Goal: Check status: Check status

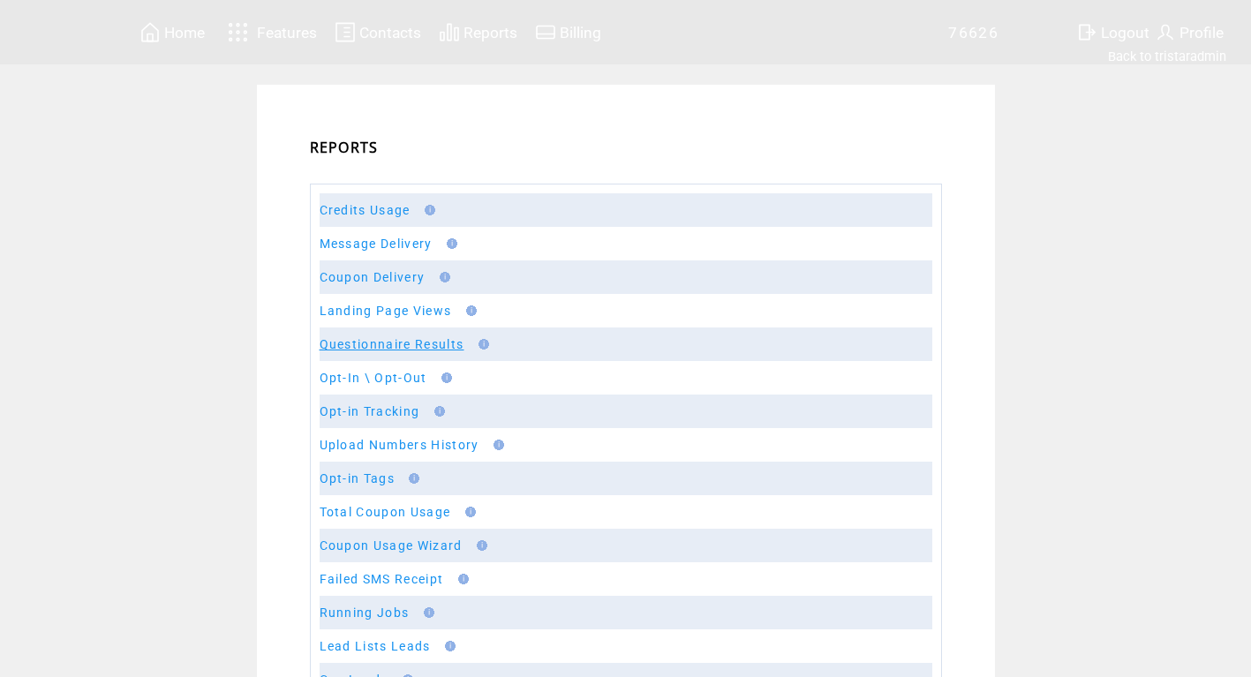
click at [377, 344] on link "Questionnaire Results" at bounding box center [392, 344] width 145 height 14
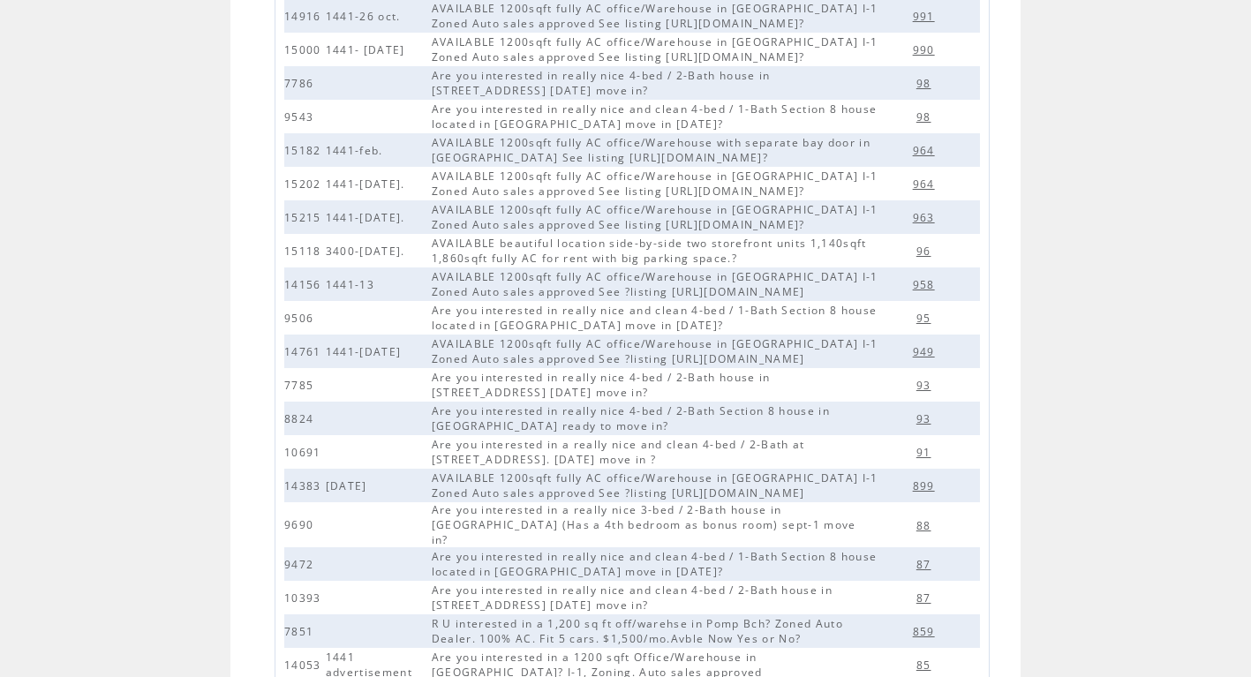
scroll to position [322, 0]
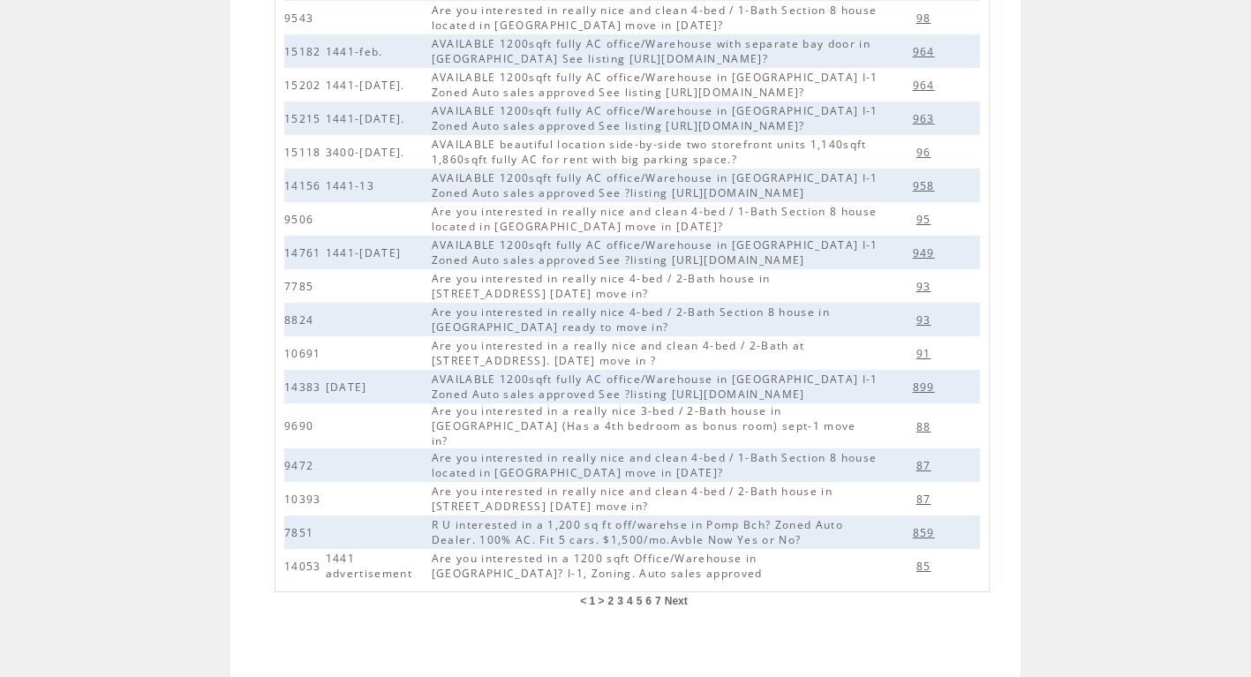
click at [614, 595] on span "2" at bounding box center [611, 601] width 6 height 12
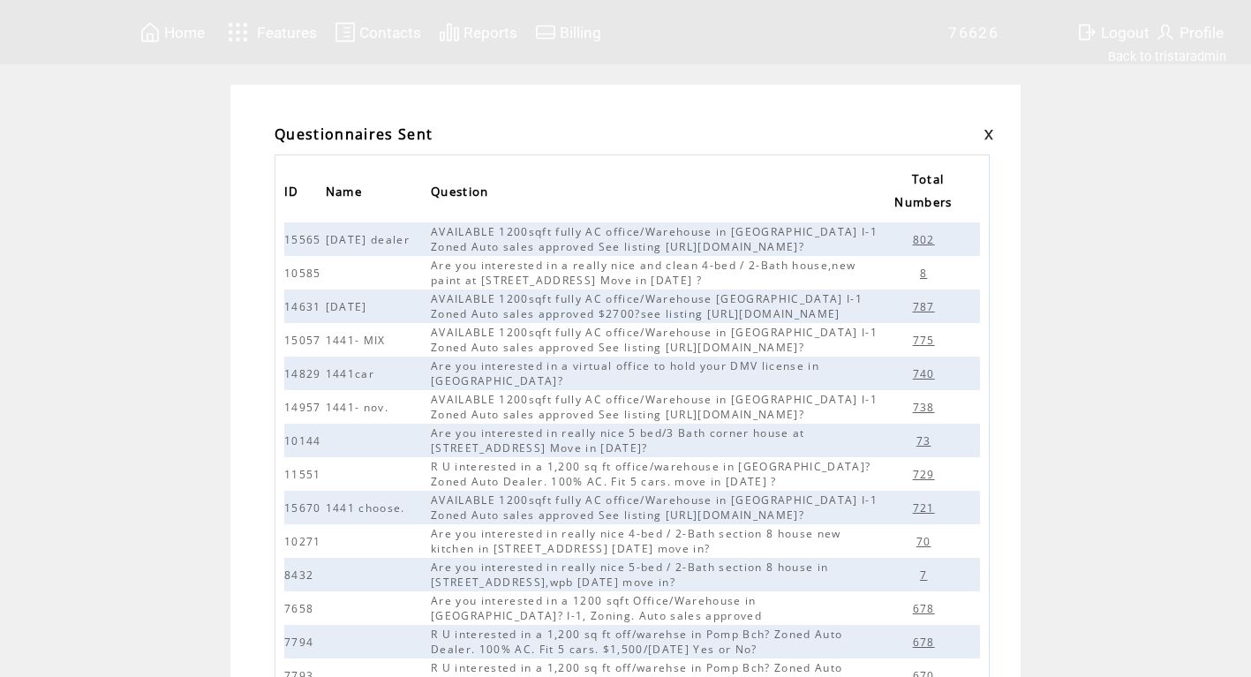
click at [921, 506] on span "721" at bounding box center [926, 507] width 26 height 15
